Goal: Task Accomplishment & Management: Manage account settings

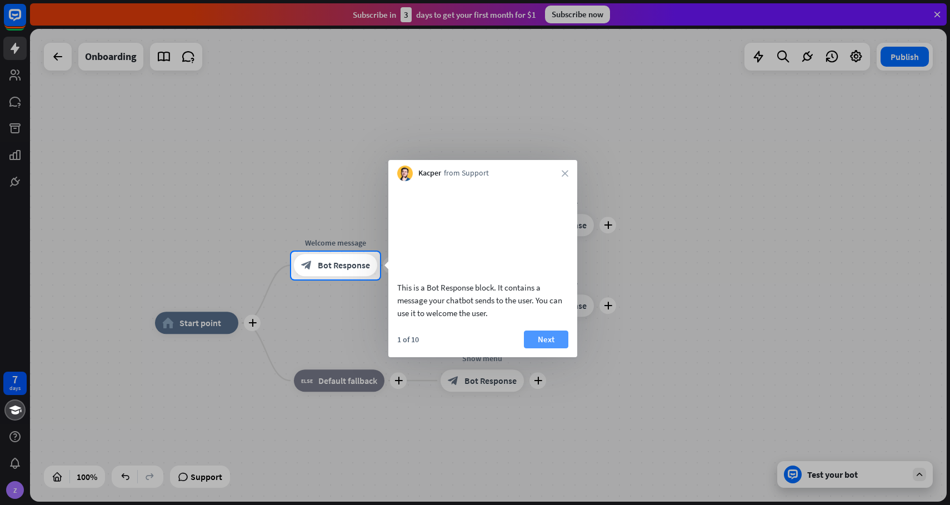
click at [542, 347] on button "Next" at bounding box center [546, 339] width 44 height 18
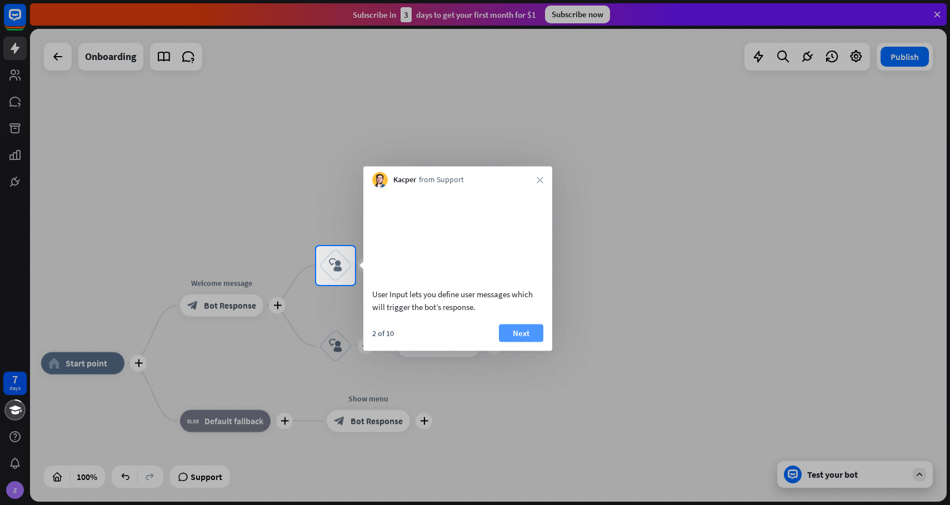
click at [538, 342] on button "Next" at bounding box center [521, 333] width 44 height 18
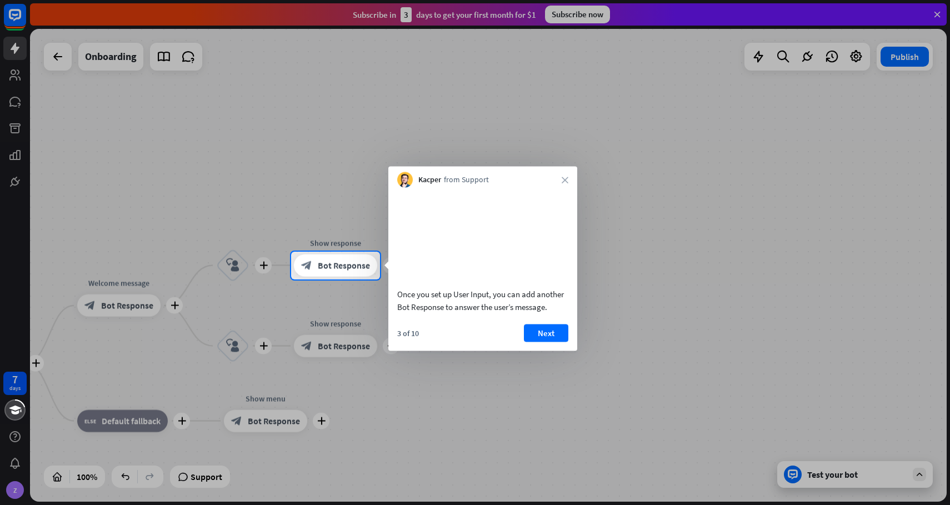
click at [538, 342] on button "Next" at bounding box center [546, 333] width 44 height 18
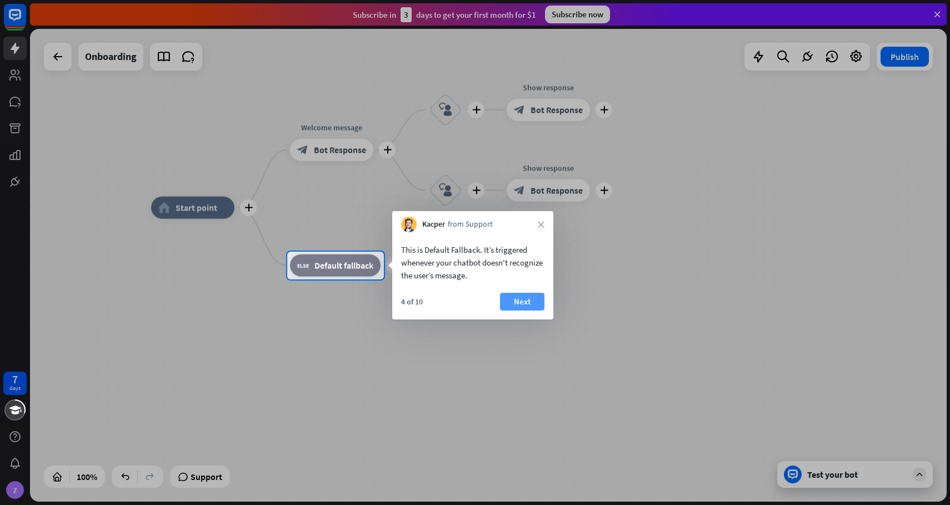
click at [531, 303] on button "Next" at bounding box center [522, 302] width 44 height 18
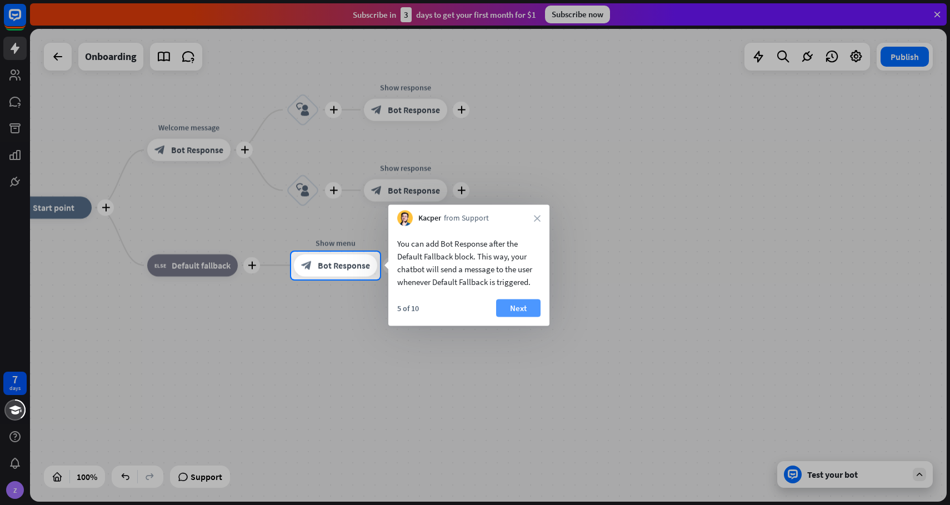
click at [528, 304] on button "Next" at bounding box center [518, 308] width 44 height 18
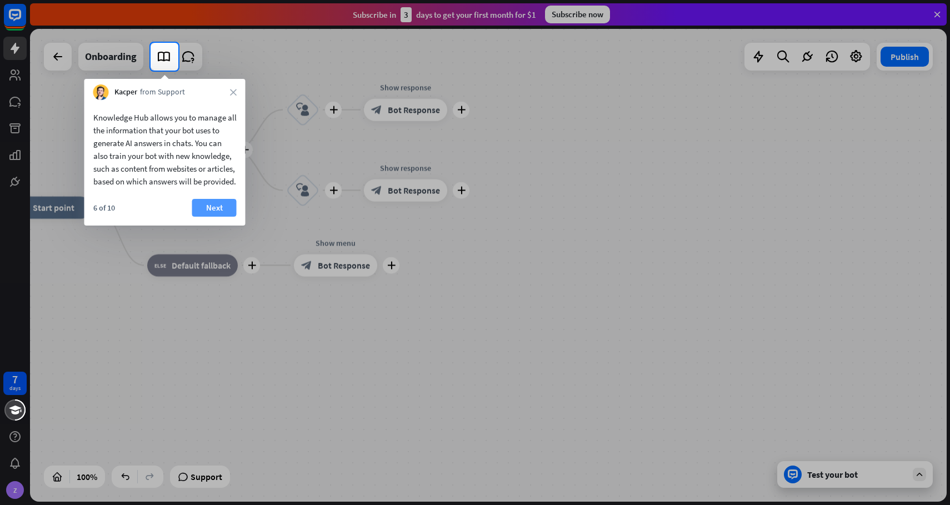
click at [207, 217] on button "Next" at bounding box center [214, 208] width 44 height 18
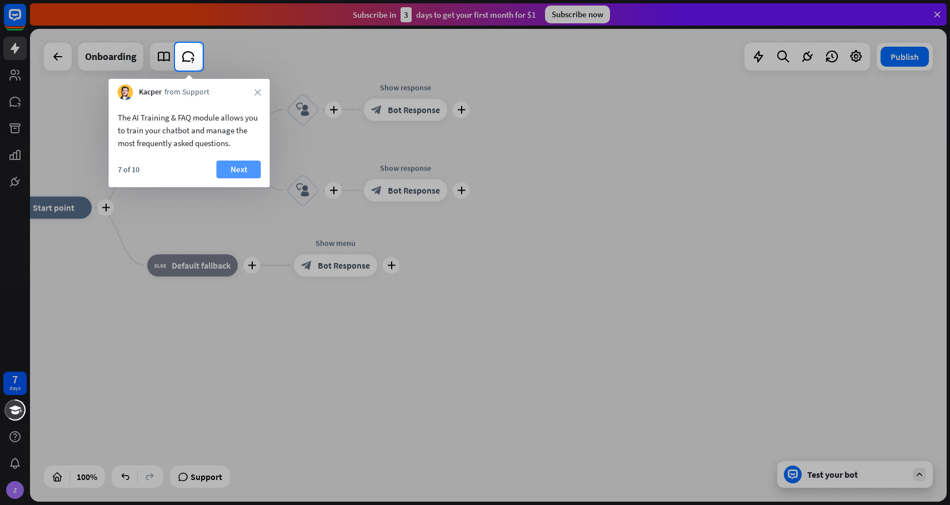
click at [227, 171] on button "Next" at bounding box center [239, 169] width 44 height 18
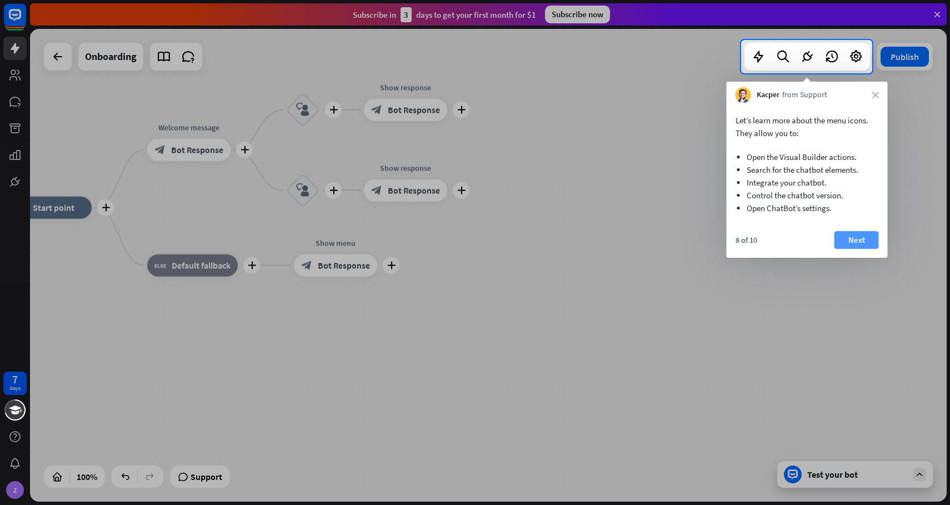
click at [845, 240] on button "Next" at bounding box center [856, 240] width 44 height 18
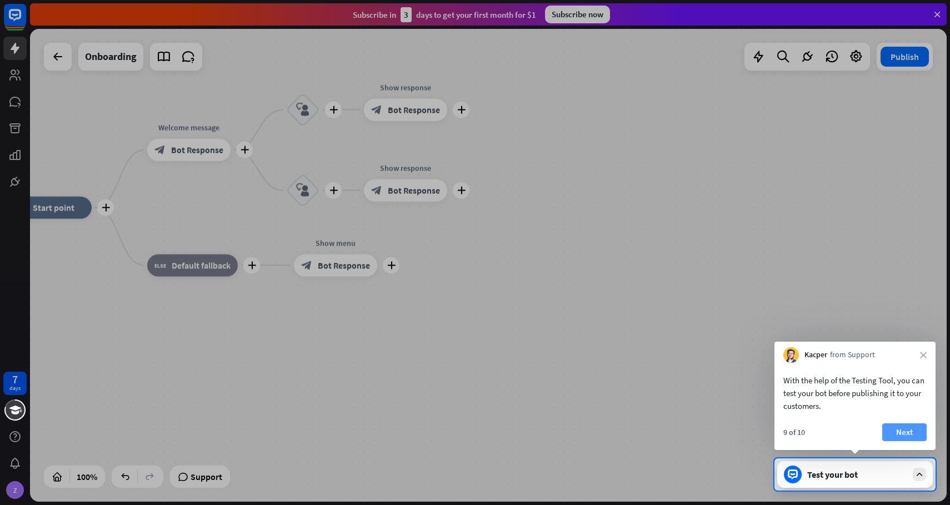
click at [896, 433] on button "Next" at bounding box center [904, 432] width 44 height 18
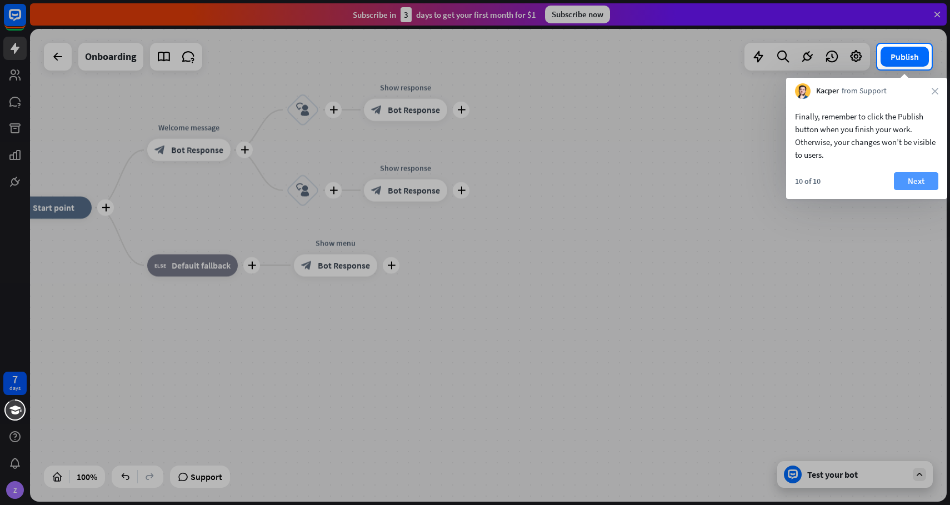
click at [905, 183] on button "Next" at bounding box center [915, 181] width 44 height 18
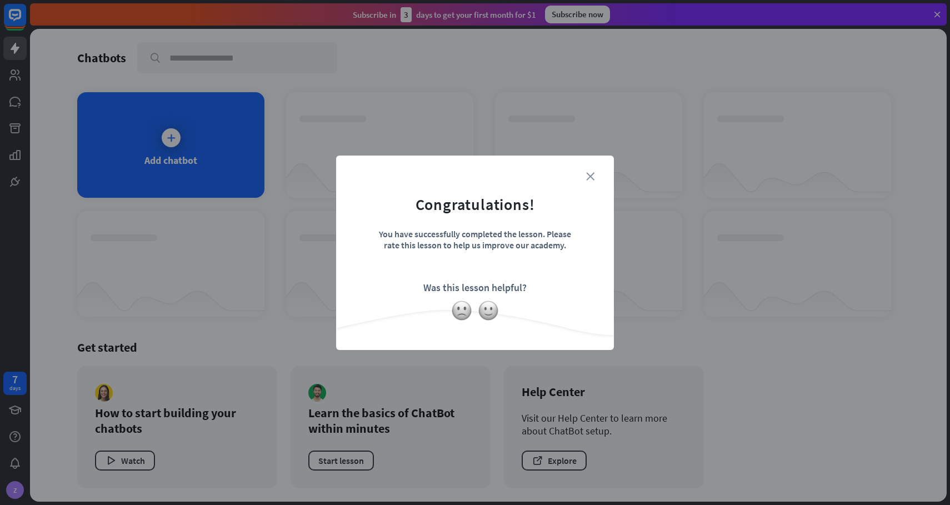
click at [593, 179] on icon "close" at bounding box center [590, 176] width 8 height 8
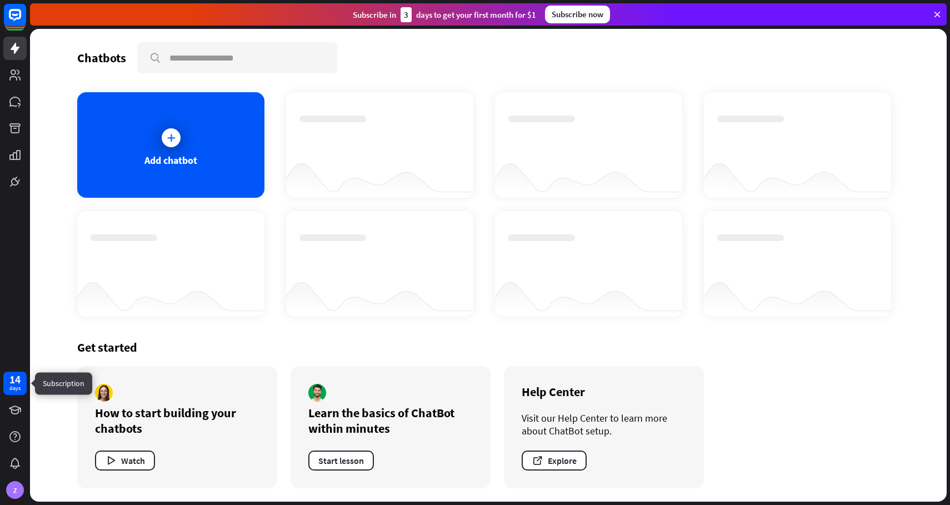
click at [17, 385] on div "days" at bounding box center [14, 388] width 11 height 8
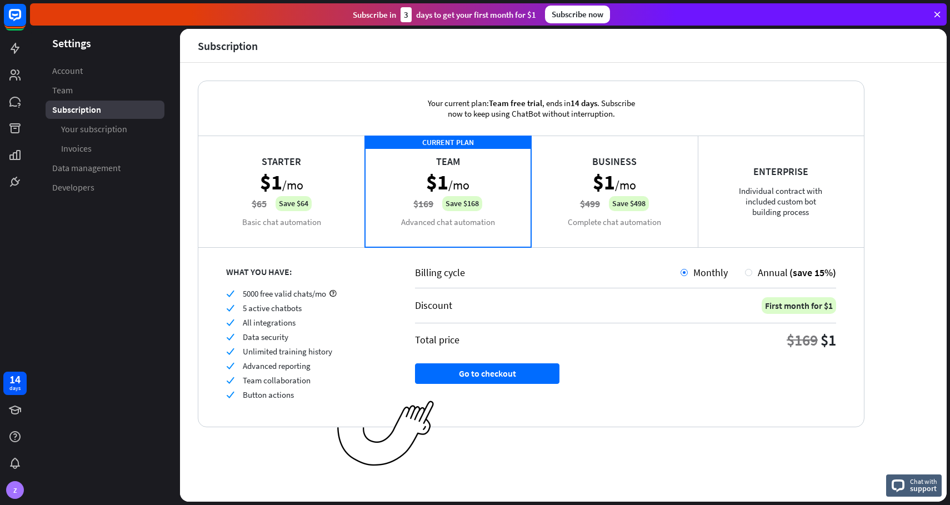
click at [268, 200] on div "Starter $1 /mo $65 Save $64 Basic chat automation" at bounding box center [281, 190] width 167 height 111
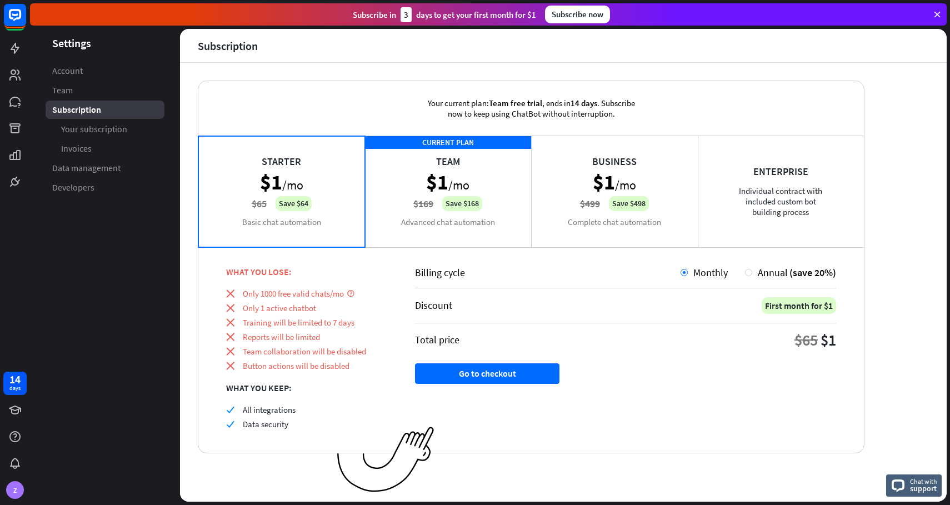
click at [388, 187] on div "CURRENT PLAN Team $1 /mo $169 Save $168 Advanced chat automation" at bounding box center [448, 190] width 167 height 111
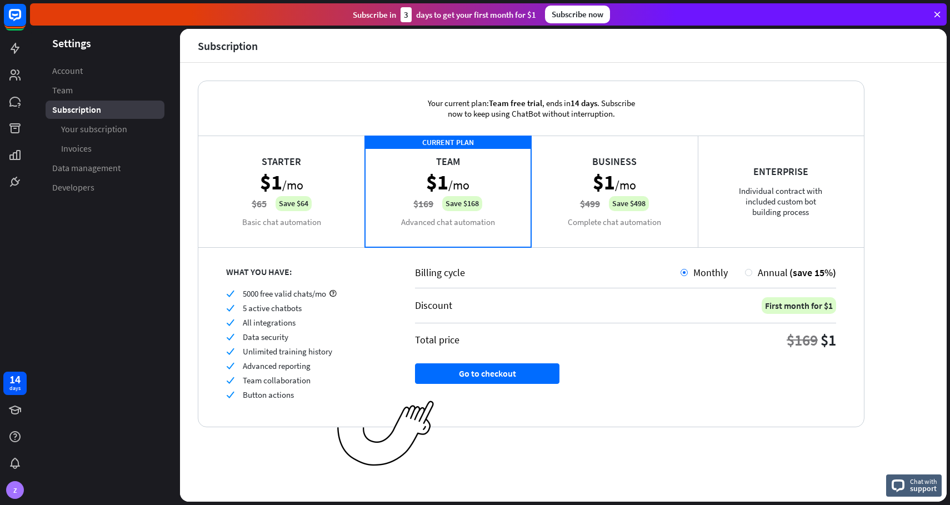
click at [327, 192] on div "Starter $1 /mo $65 Save $64 Basic chat automation" at bounding box center [281, 190] width 167 height 111
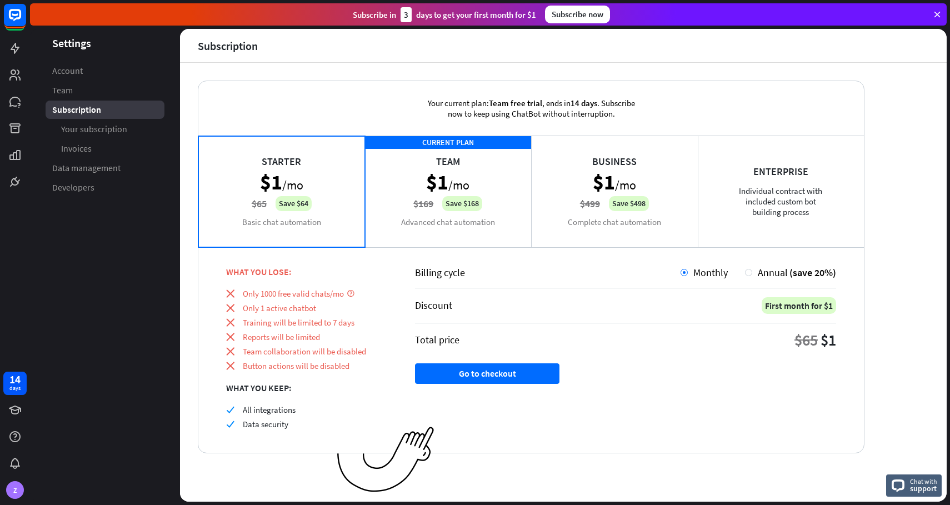
click at [626, 179] on div "Business $1 /mo $499 Save $498 Complete chat automation" at bounding box center [614, 190] width 167 height 111
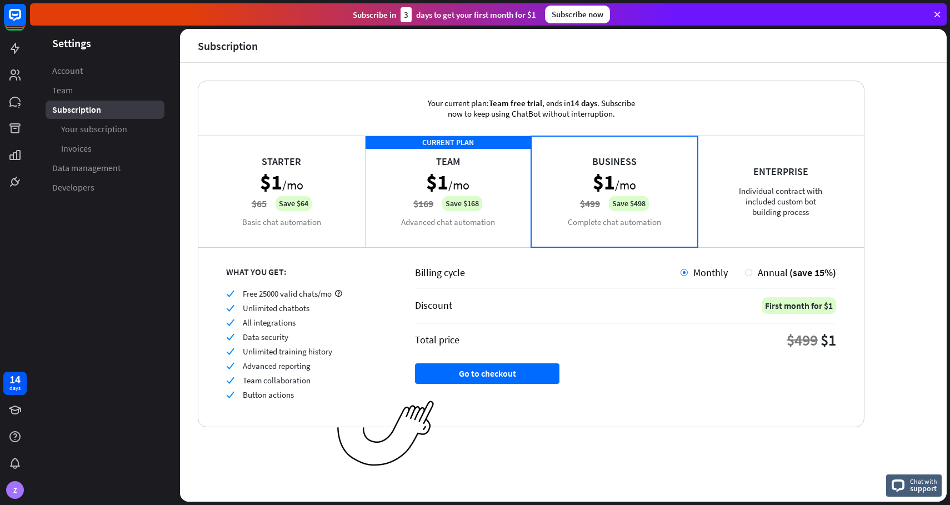
click at [342, 219] on div "Starter $1 /mo $65 Save $64 Basic chat automation" at bounding box center [281, 190] width 167 height 111
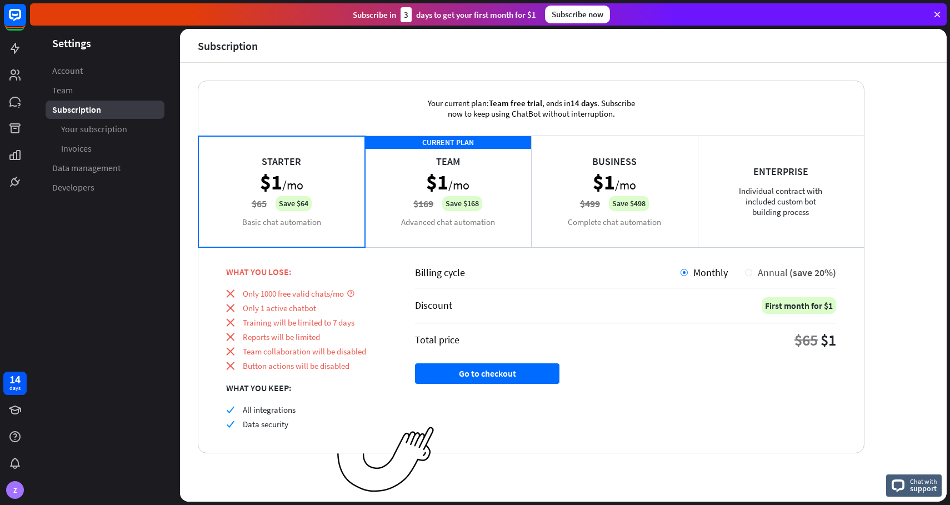
click at [795, 277] on span "(save 20%)" at bounding box center [812, 272] width 47 height 13
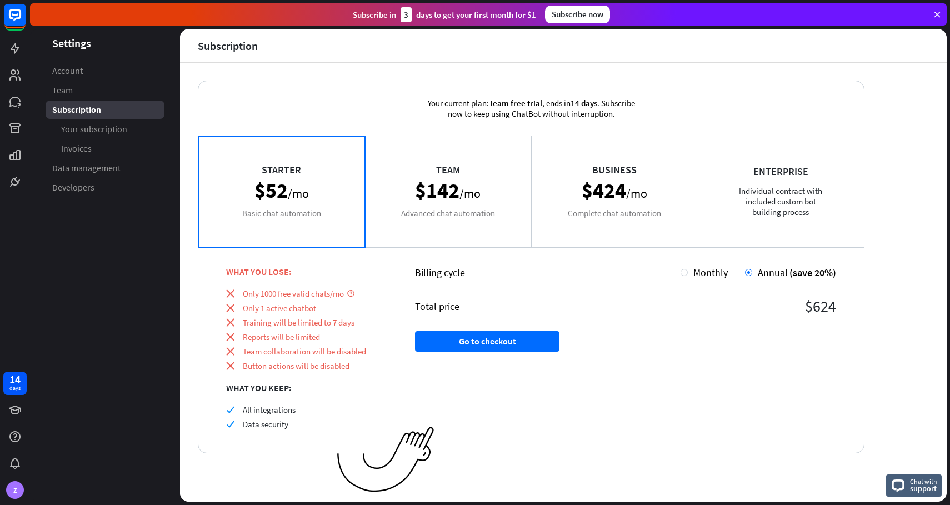
click at [405, 205] on div "Team $142 /mo Advanced chat automation" at bounding box center [448, 190] width 167 height 111
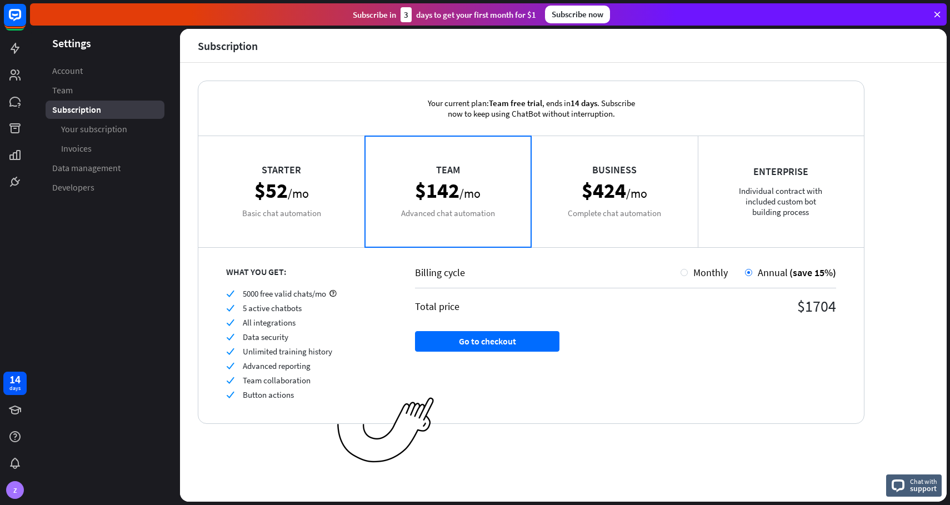
click at [581, 174] on div "Business $424 /mo Complete chat automation" at bounding box center [614, 190] width 167 height 111
